Goal: Information Seeking & Learning: Check status

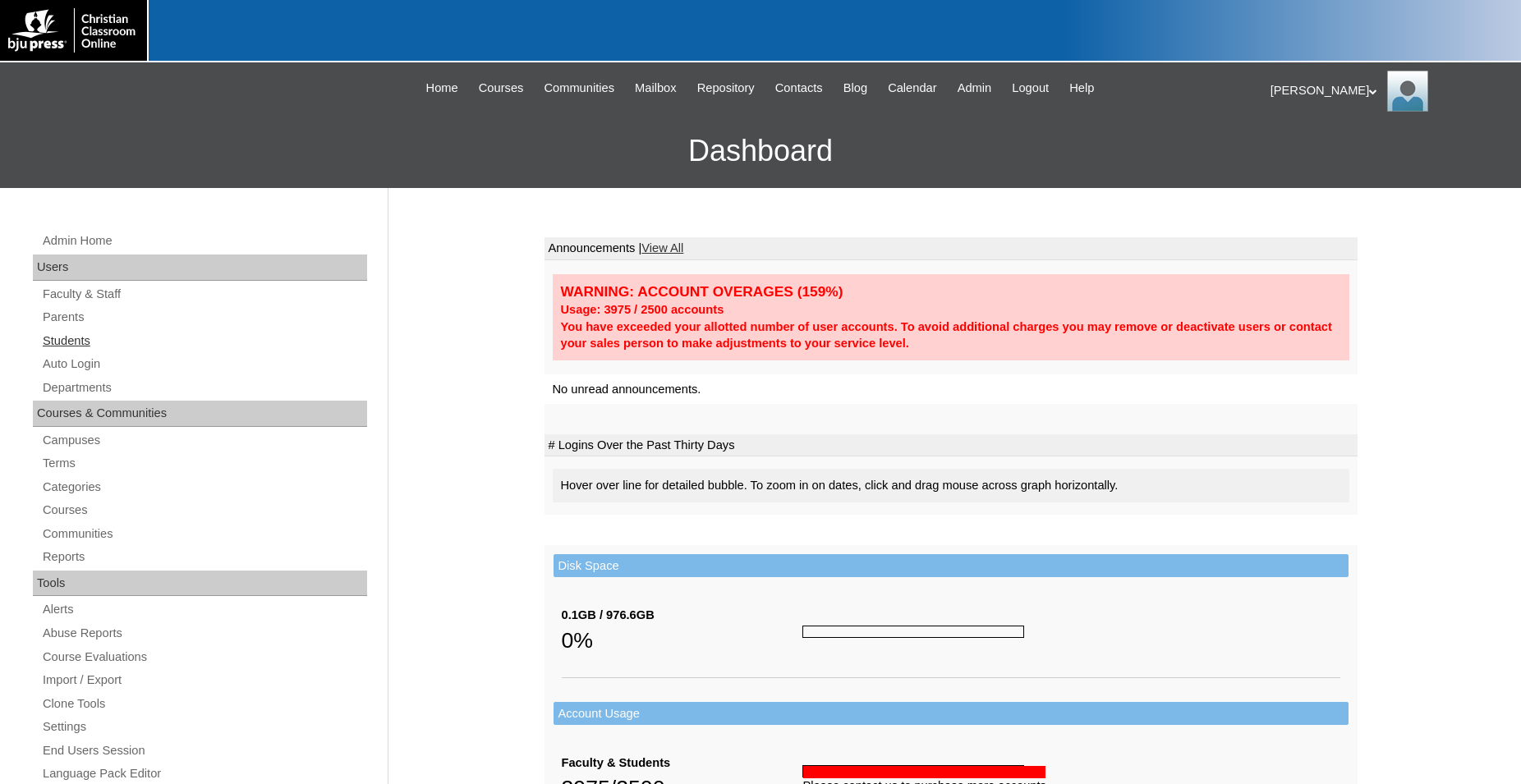
click at [77, 342] on link "Students" at bounding box center [203, 341] width 326 height 21
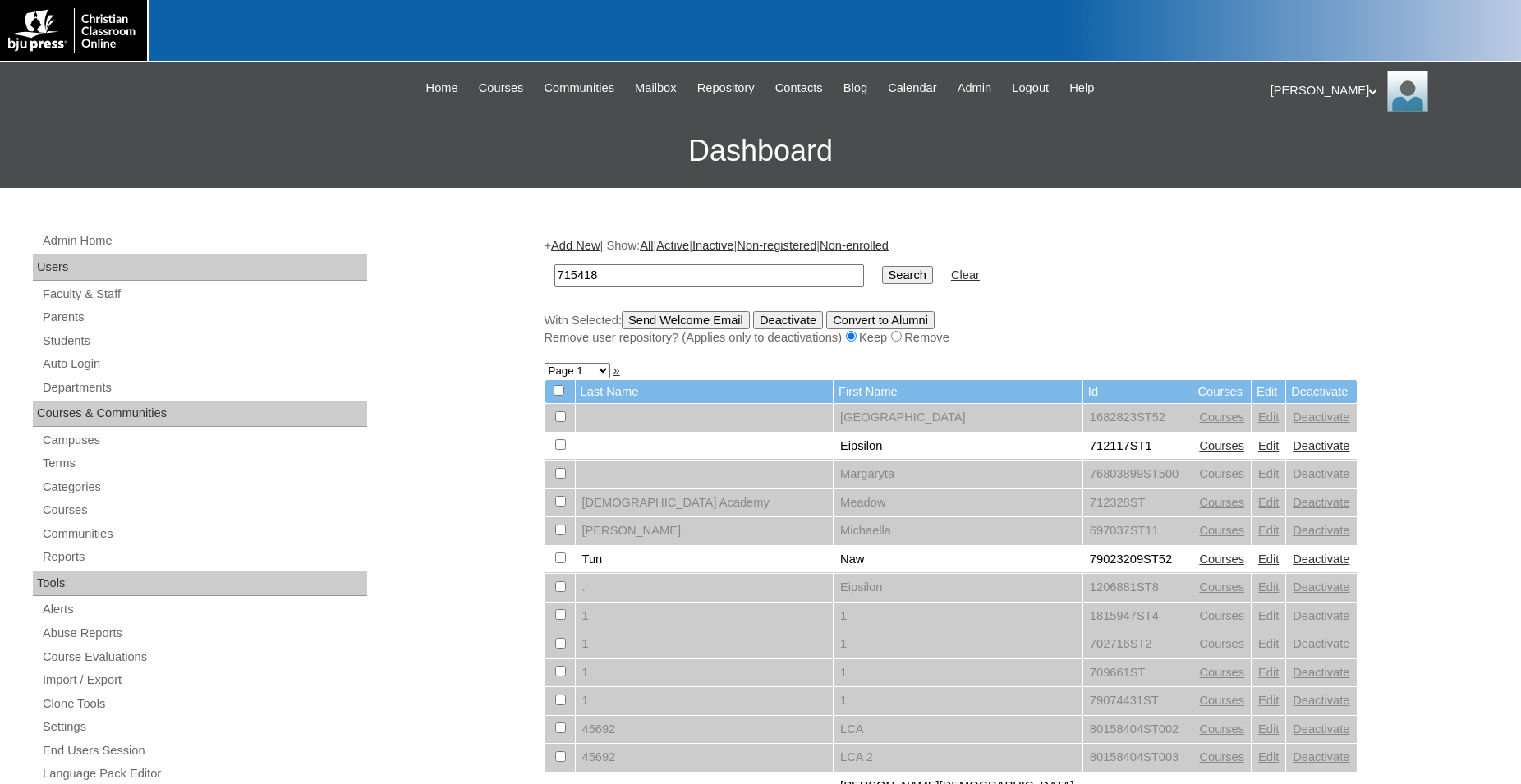
type input "715418"
click at [882, 266] on input "Search" at bounding box center [907, 275] width 51 height 18
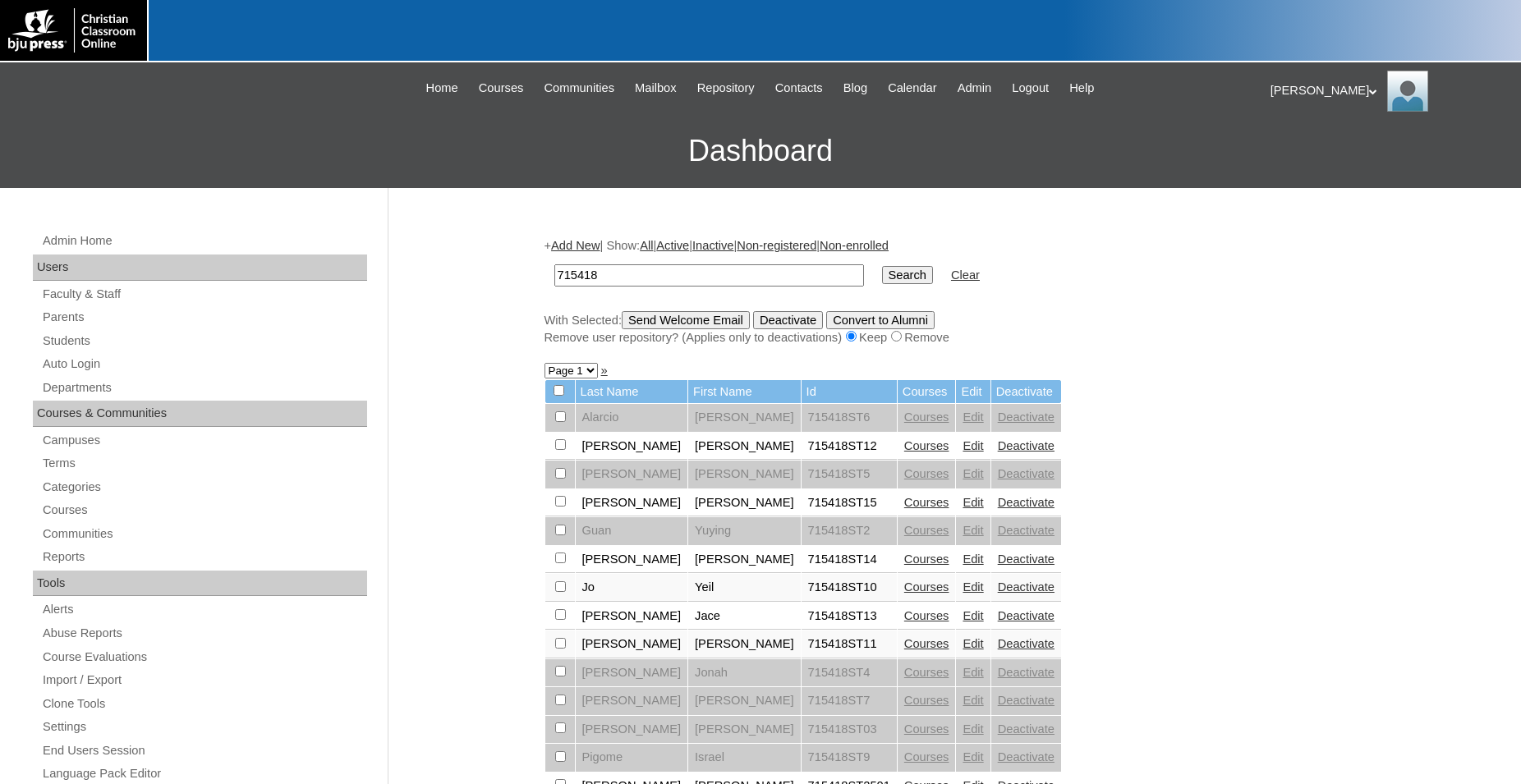
click at [904, 623] on link "Courses" at bounding box center [927, 615] width 45 height 14
